Goal: Task Accomplishment & Management: Use online tool/utility

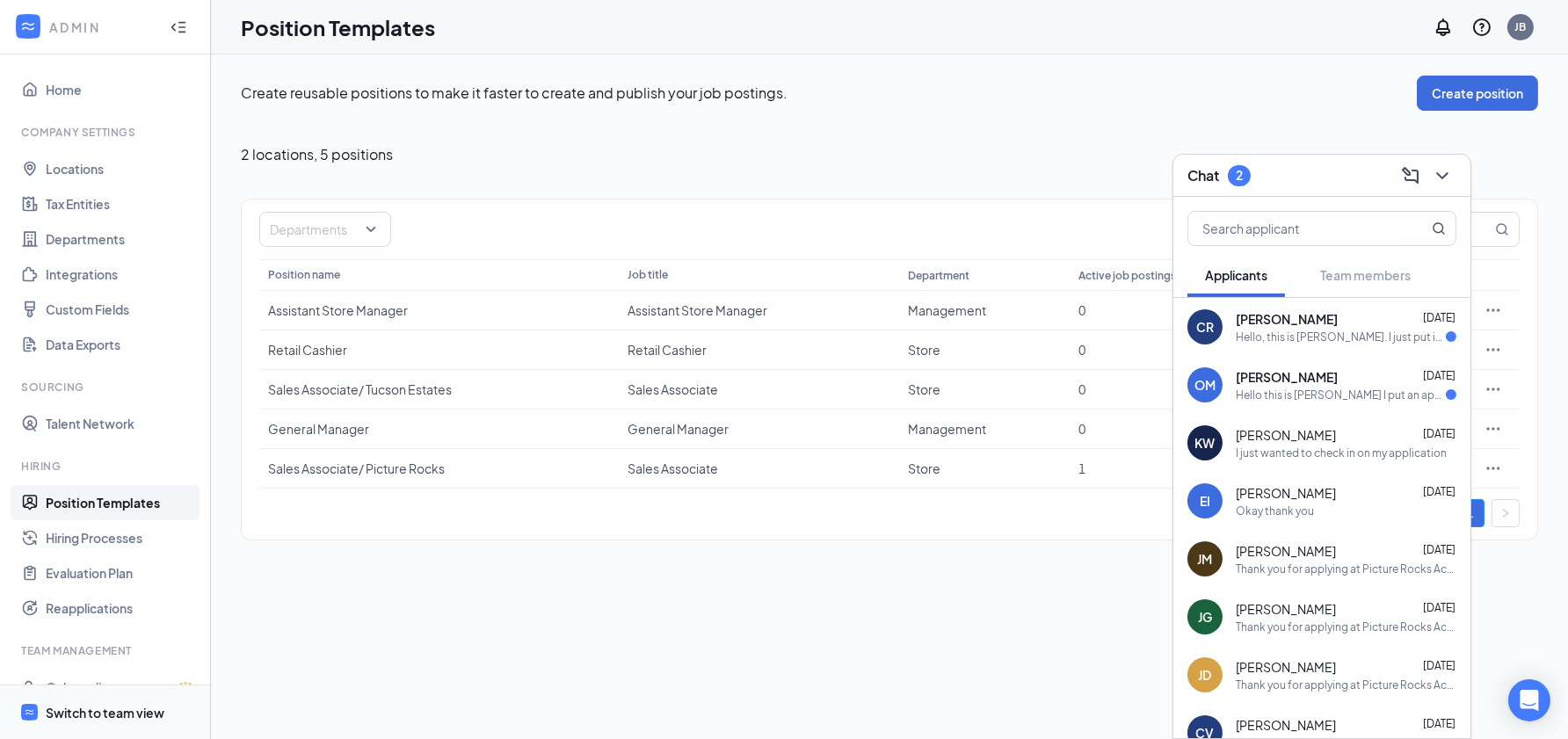
click at [136, 707] on div "Switch to team view" at bounding box center [105, 713] width 119 height 18
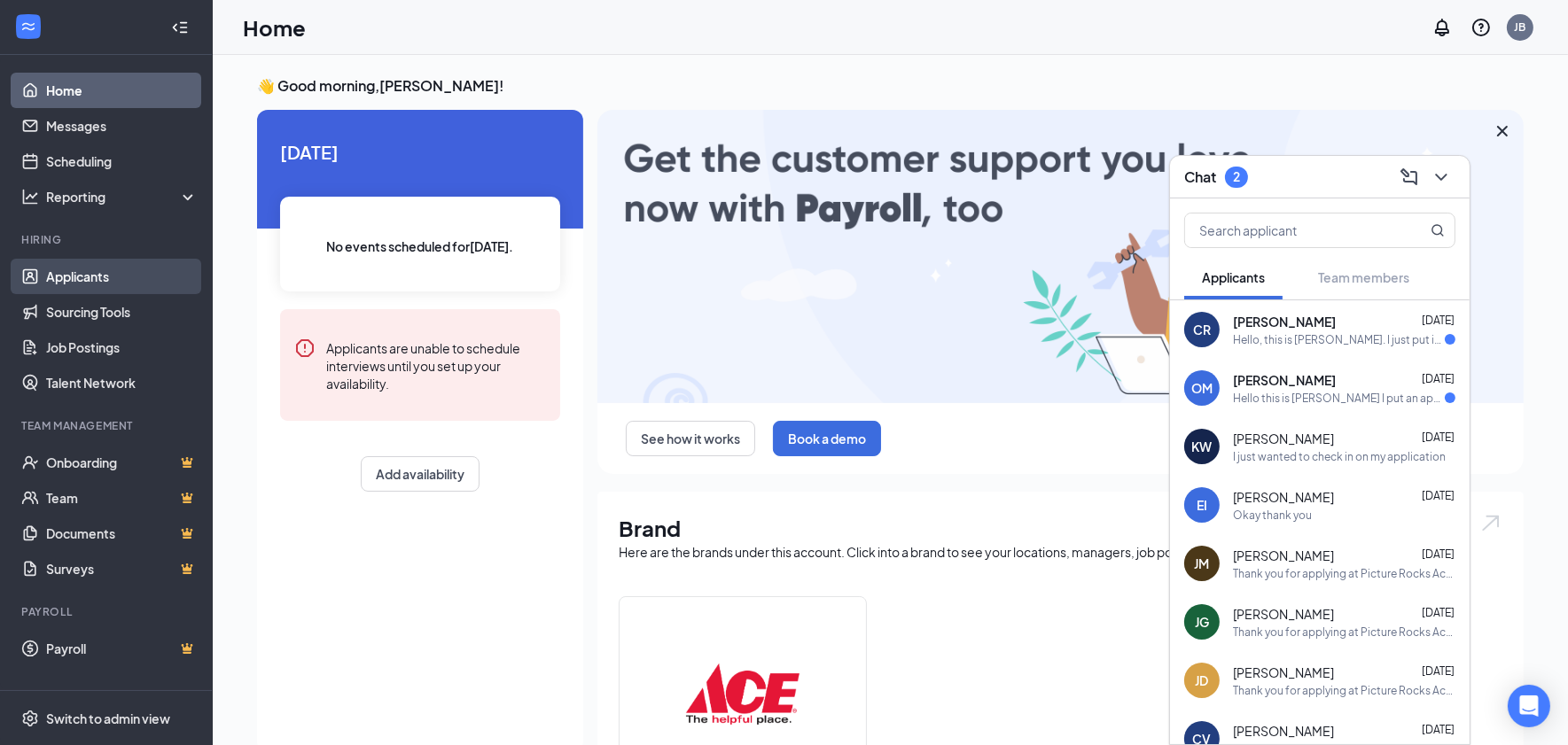
click at [84, 278] on link "Applicants" at bounding box center [122, 276] width 151 height 36
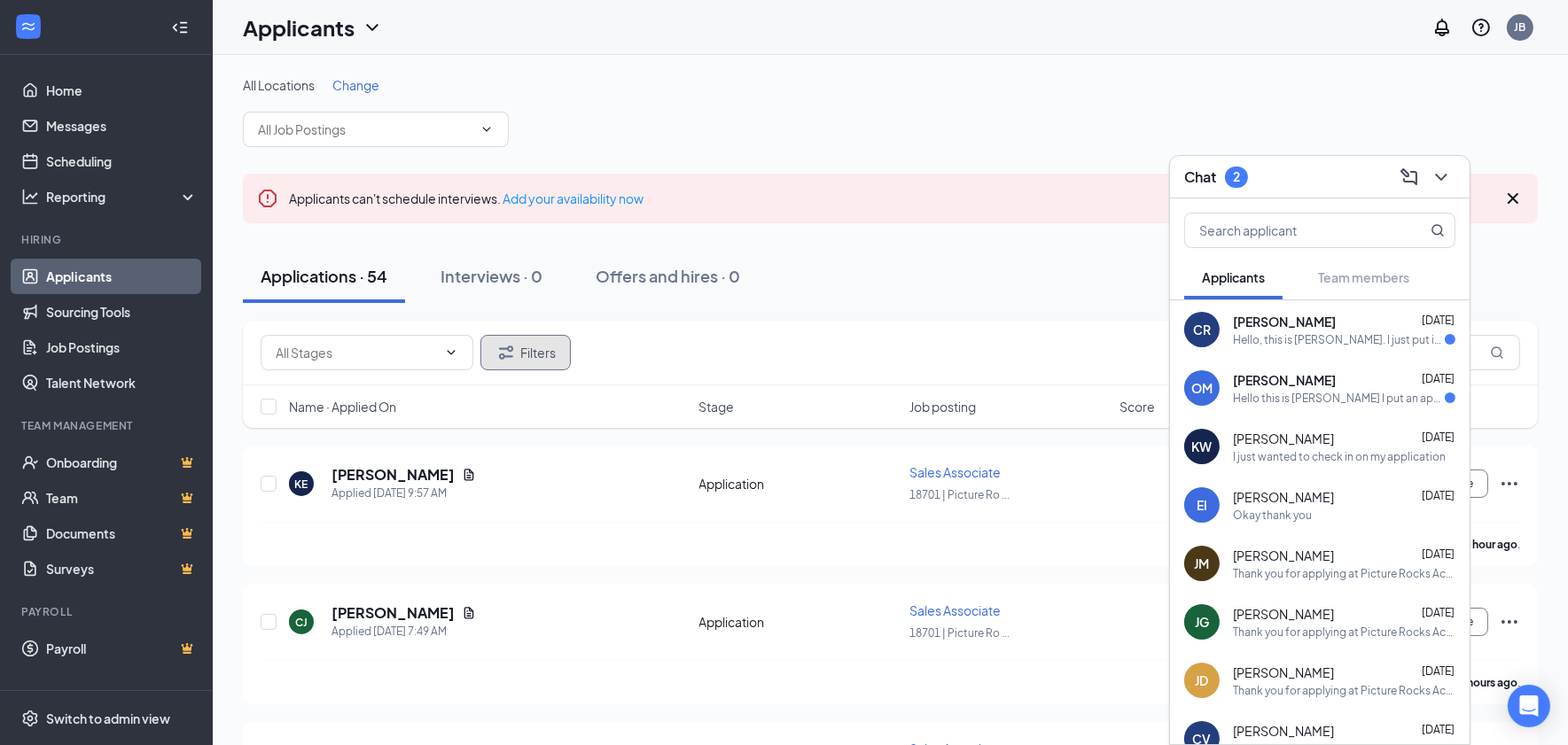
click at [524, 356] on button "Filters" at bounding box center [526, 353] width 91 height 36
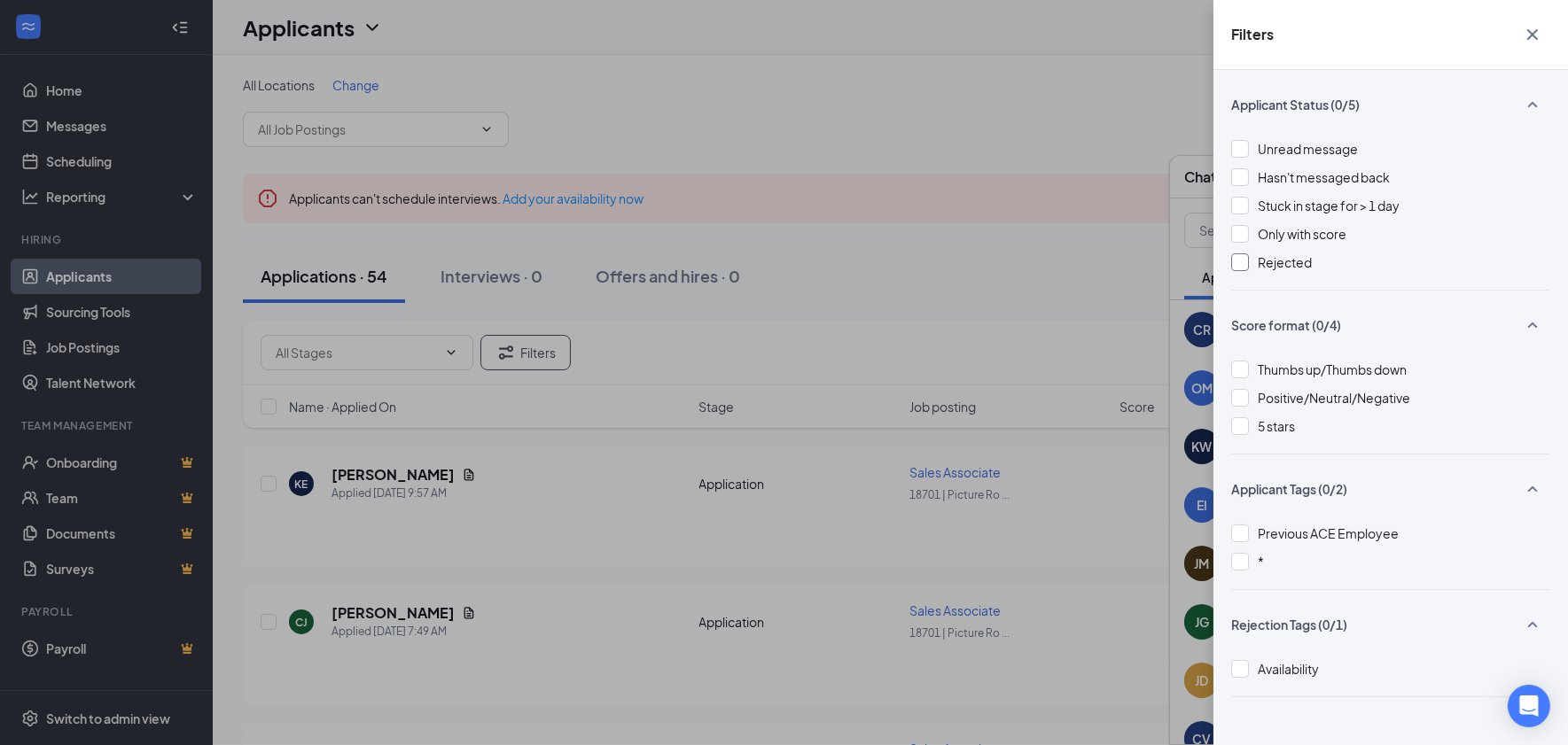
click at [1240, 264] on div at bounding box center [1240, 262] width 18 height 18
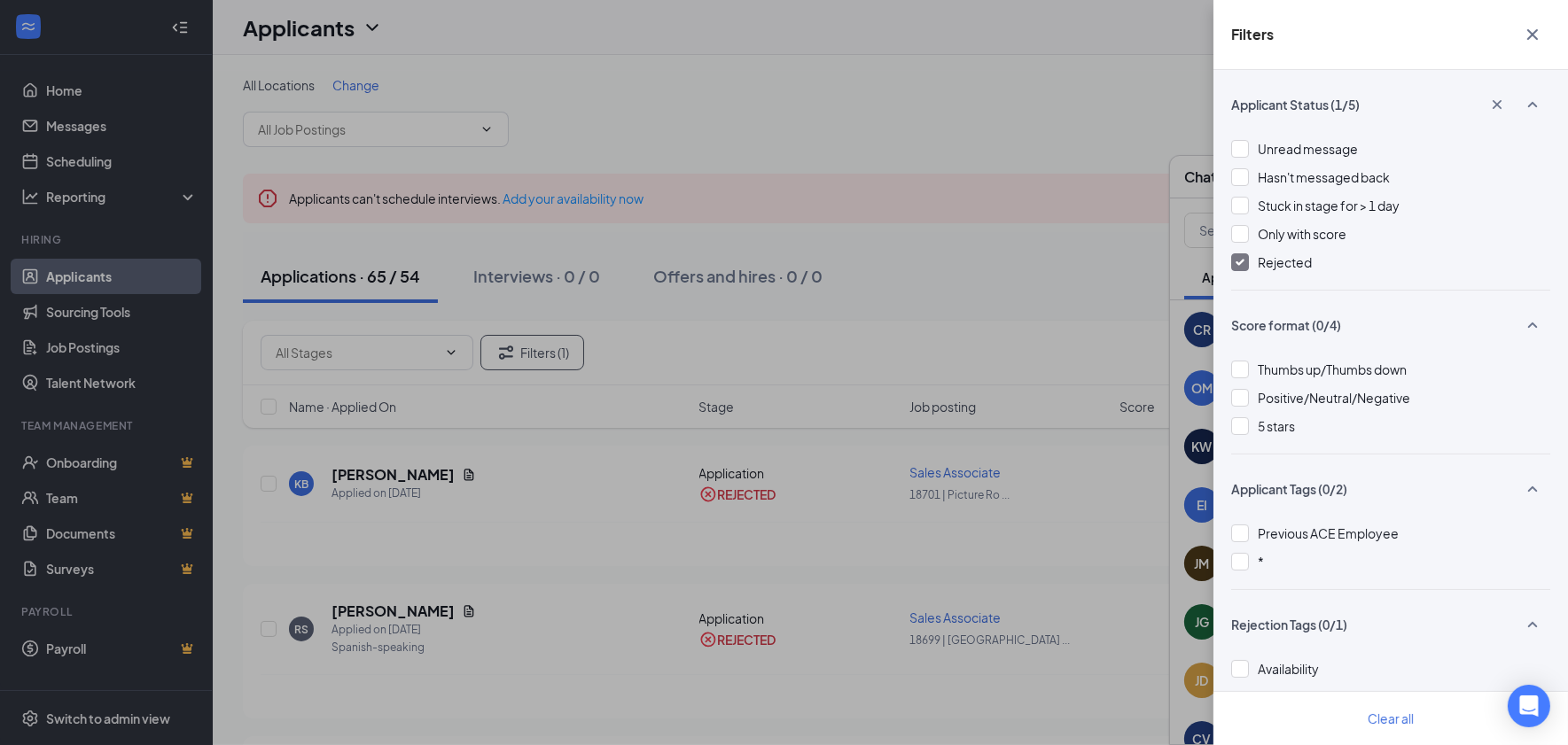
click at [490, 128] on div "Filters Applicant Status (1/5) Unread message Hasn't messaged back Stuck in sta…" at bounding box center [784, 372] width 1568 height 745
click at [482, 128] on div "Filters Applicant Status (1/5) Unread message Hasn't messaged back Stuck in sta…" at bounding box center [784, 372] width 1568 height 745
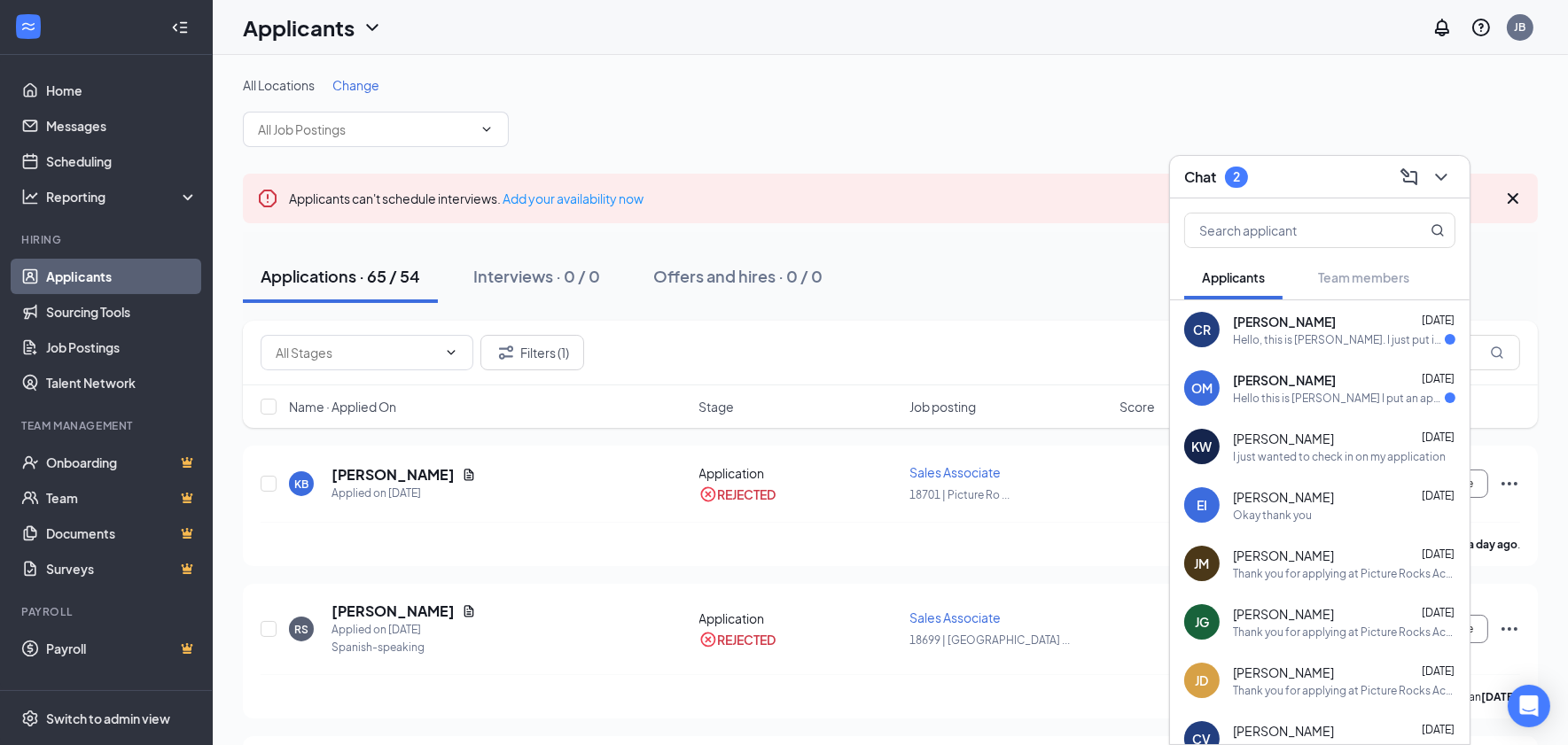
click at [480, 128] on icon "ChevronDown" at bounding box center [486, 130] width 14 height 14
click at [467, 128] on input "text" at bounding box center [365, 130] width 214 height 20
click at [339, 161] on div "Sales Associate (18699 | Tucson Estates Ace Hardware)" at bounding box center [414, 151] width 314 height 20
type input "Sales Associate (18699 | Tucson Estates Ace Hardware)"
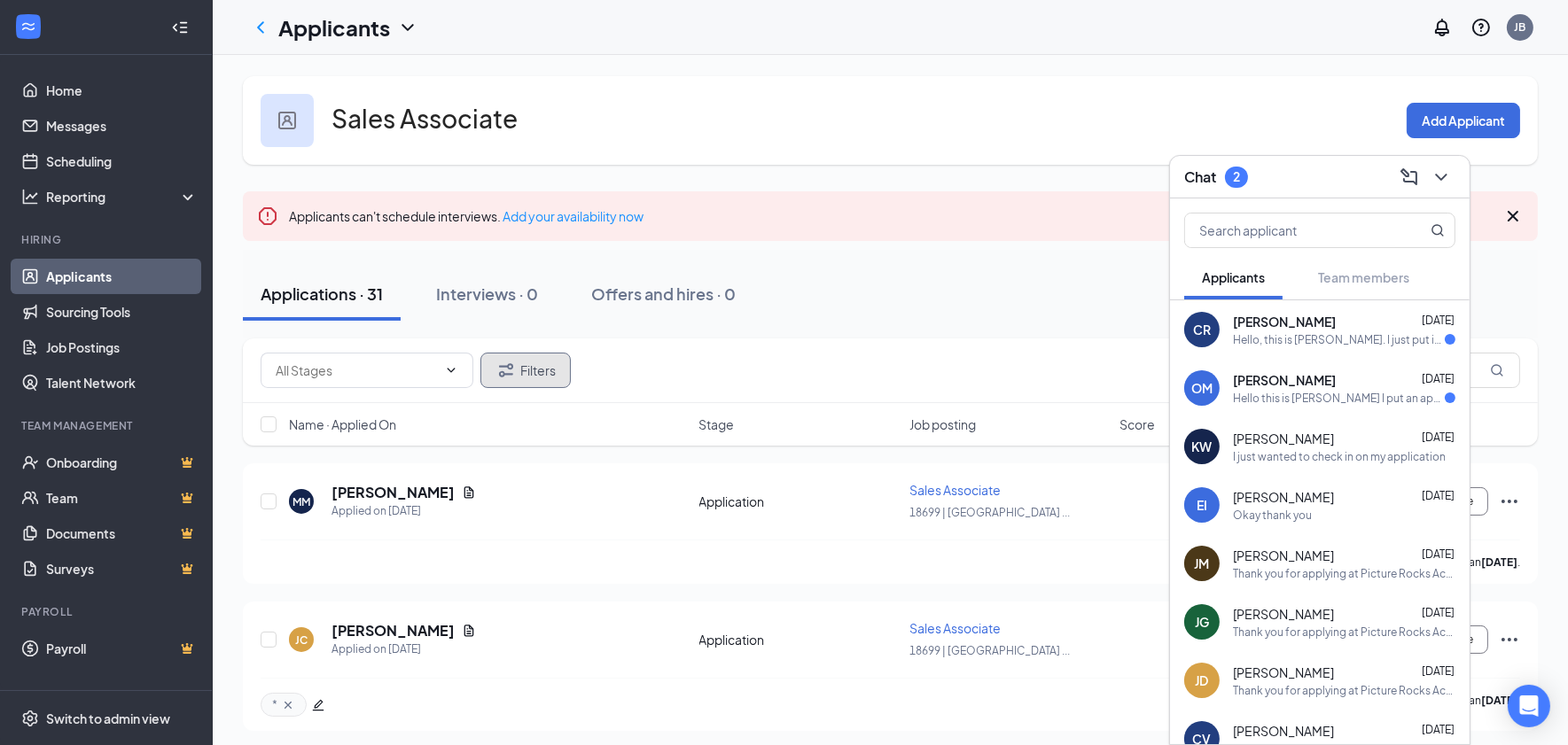
click at [521, 370] on button "Filters" at bounding box center [526, 371] width 91 height 36
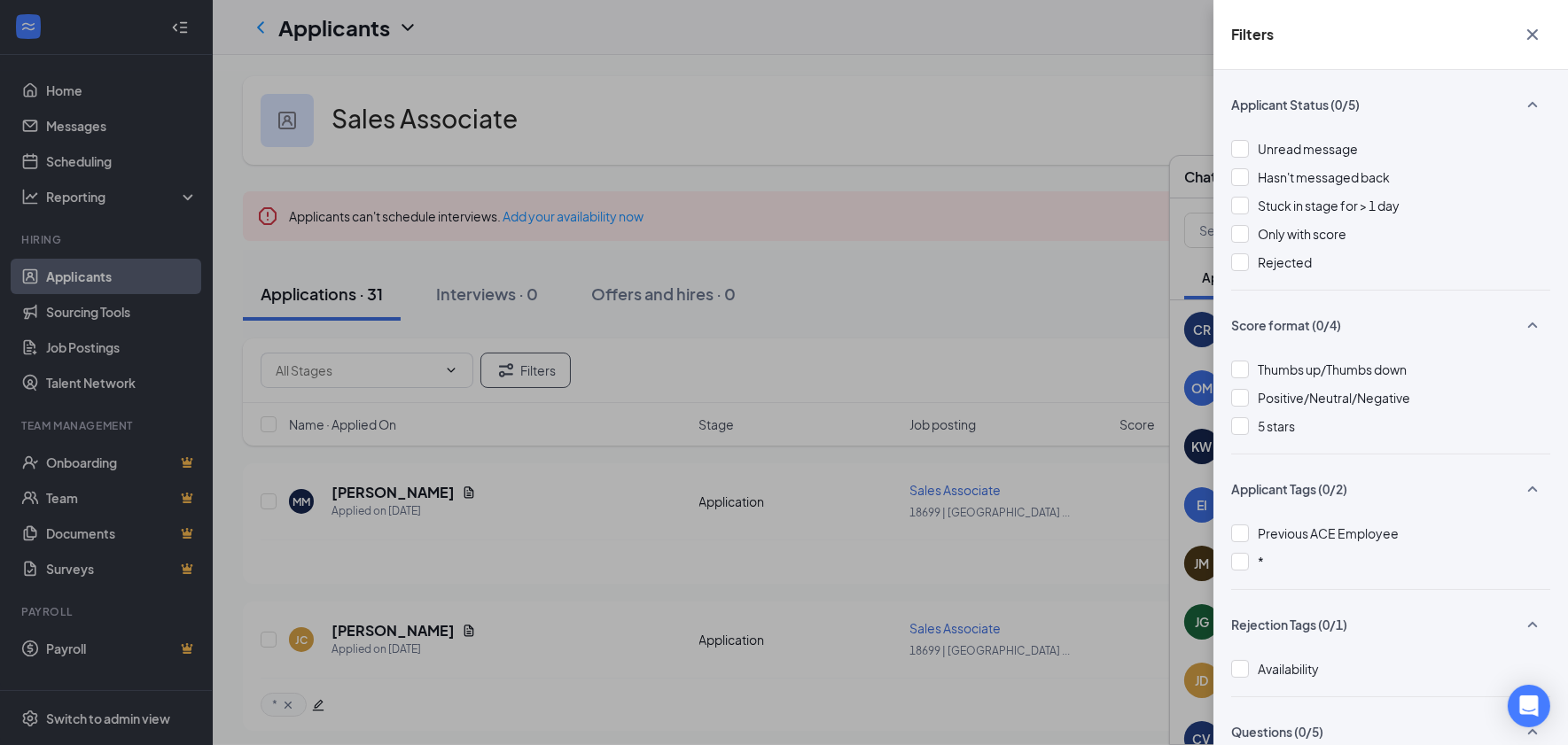
click at [563, 550] on div "Filters Applicant Status (0/5) Unread message Hasn't messaged back Stuck in sta…" at bounding box center [784, 372] width 1568 height 745
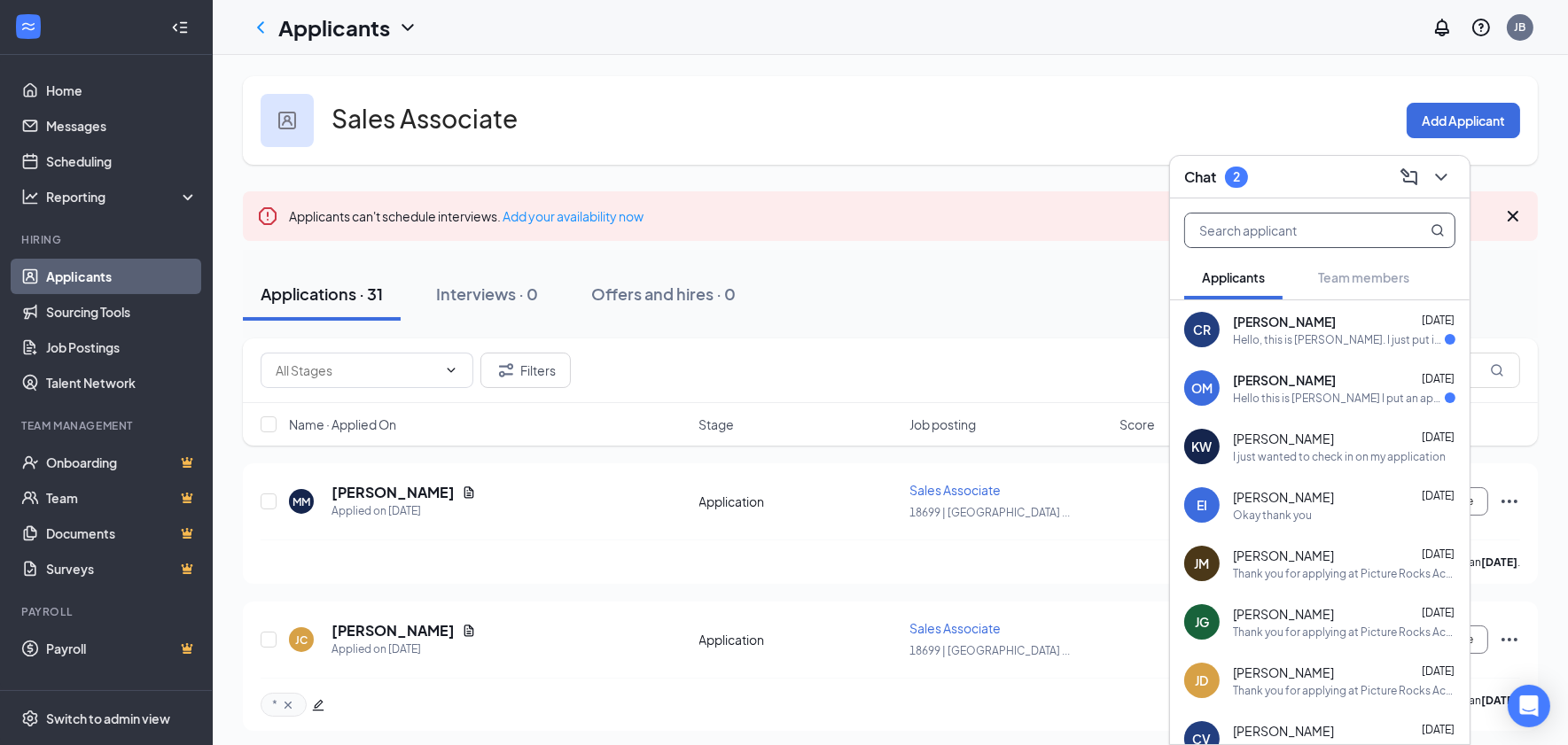
click at [1275, 234] on input "text" at bounding box center [1290, 230] width 210 height 34
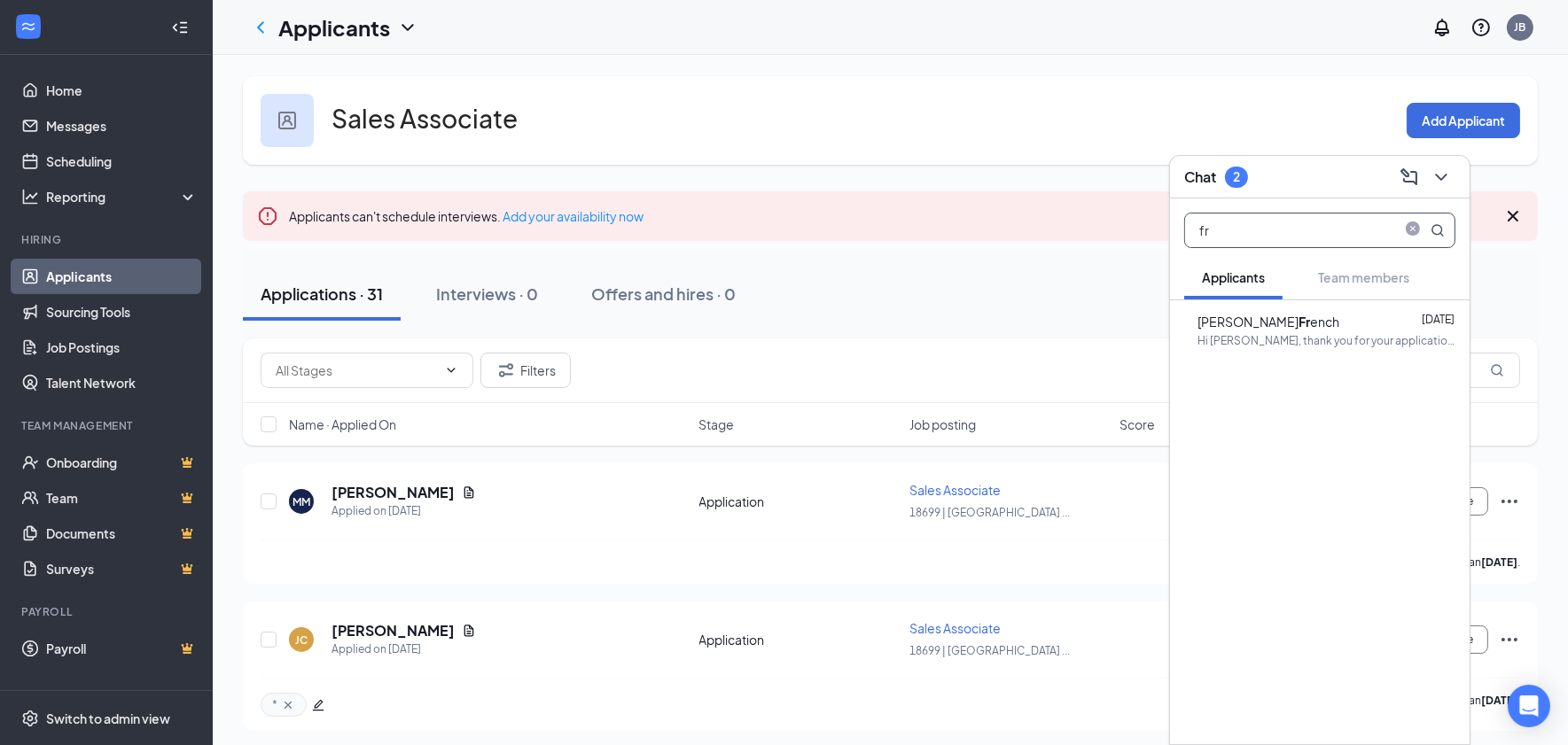
type input "f"
type input "y"
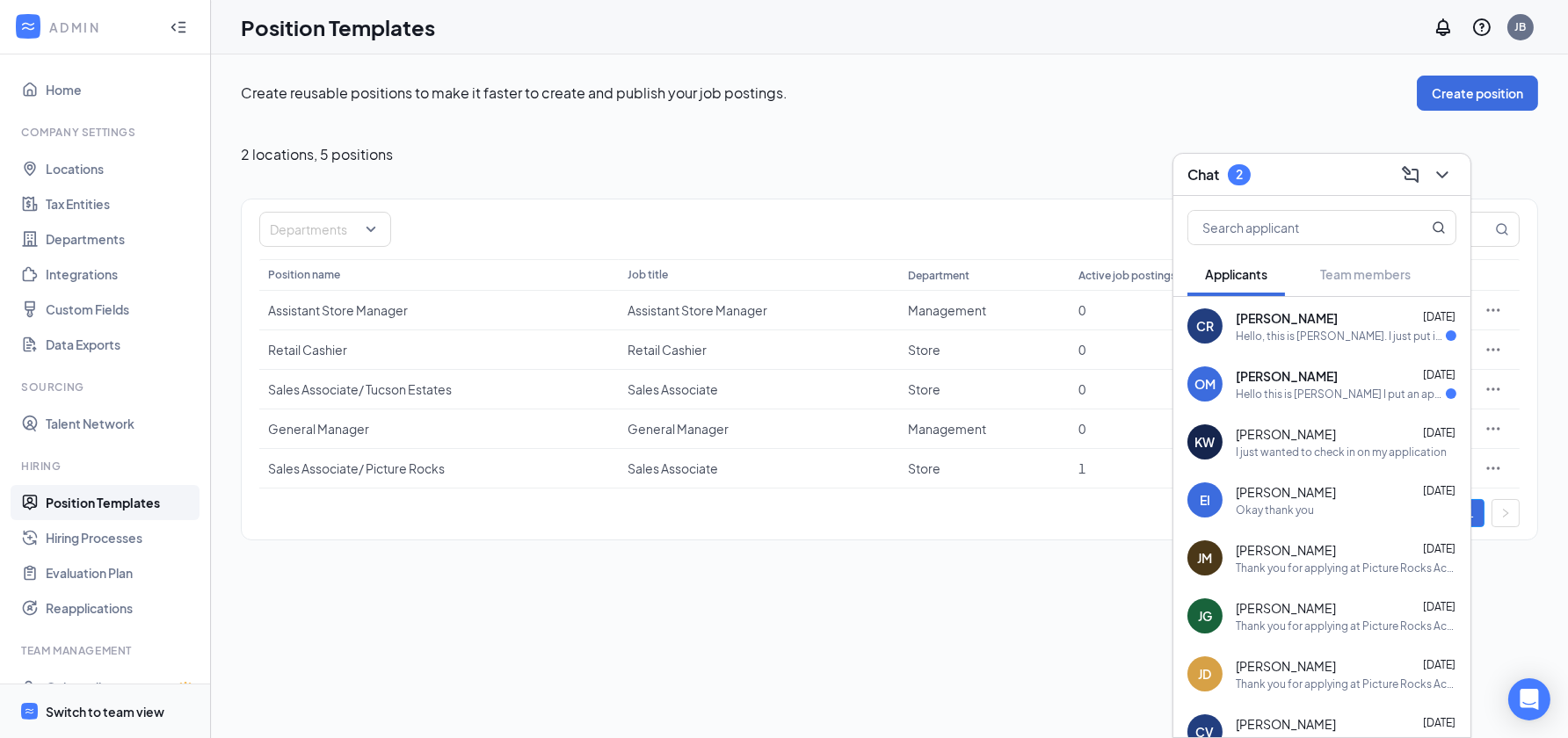
click at [97, 707] on div "Switch to team view" at bounding box center [105, 712] width 119 height 18
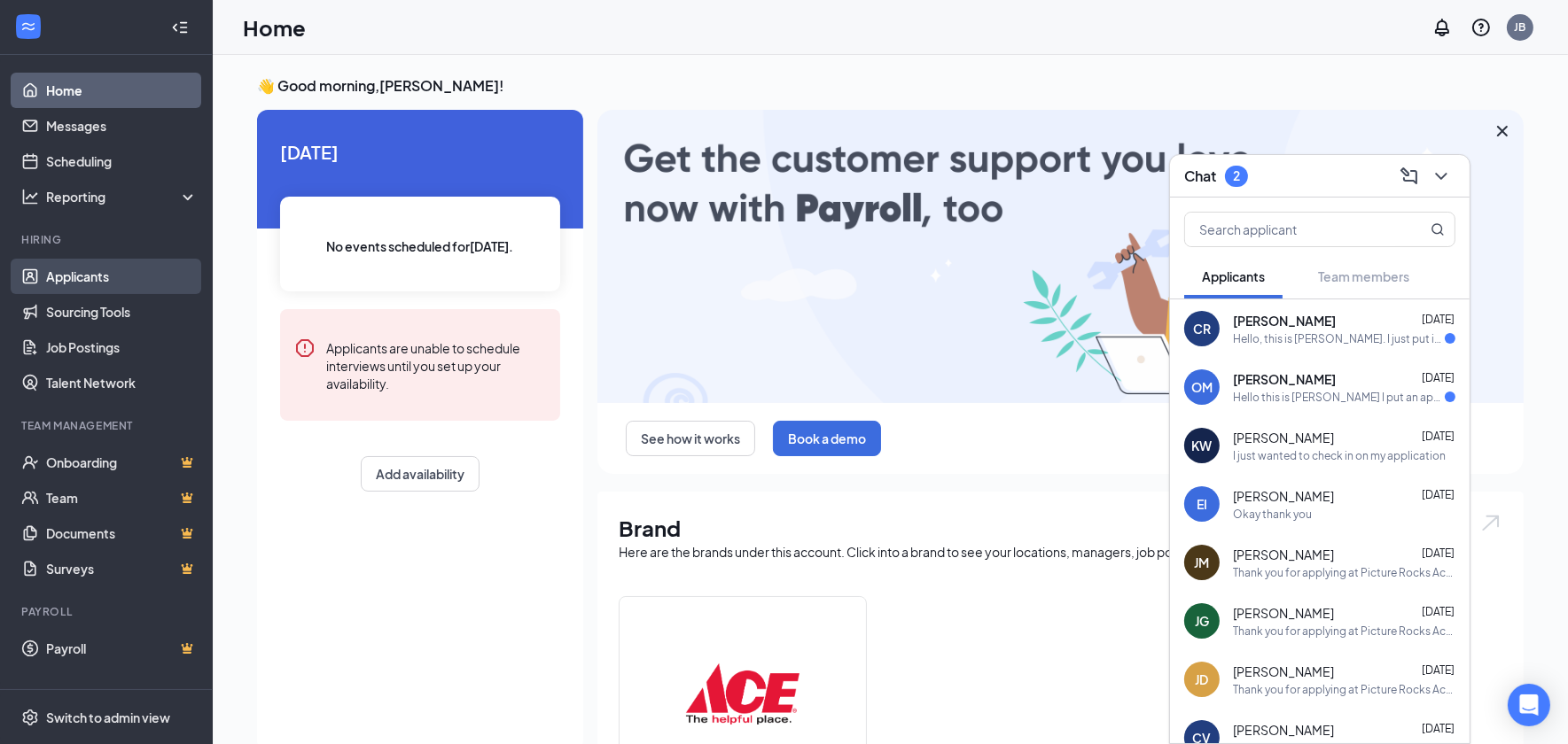
click at [91, 281] on link "Applicants" at bounding box center [122, 276] width 151 height 36
